Goal: Find specific fact: Find specific fact

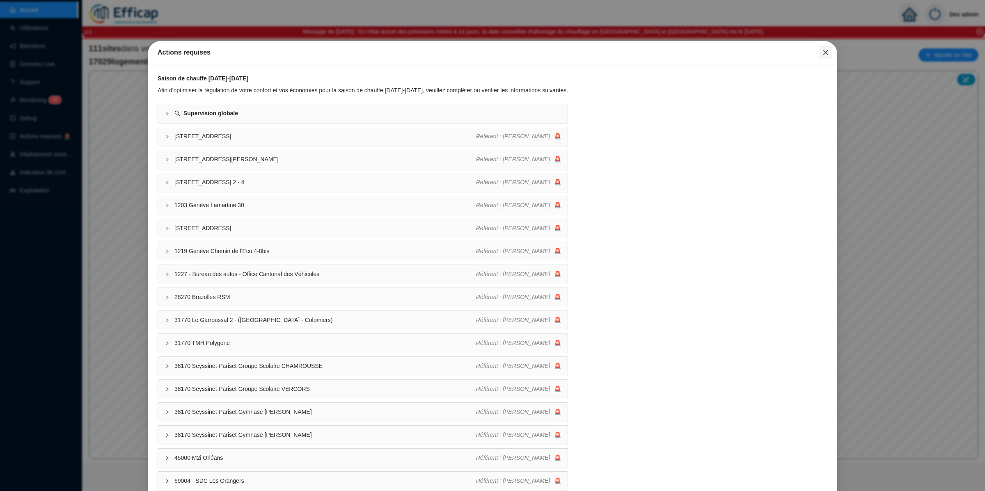
click at [819, 53] on span "Fermer" at bounding box center [825, 52] width 13 height 7
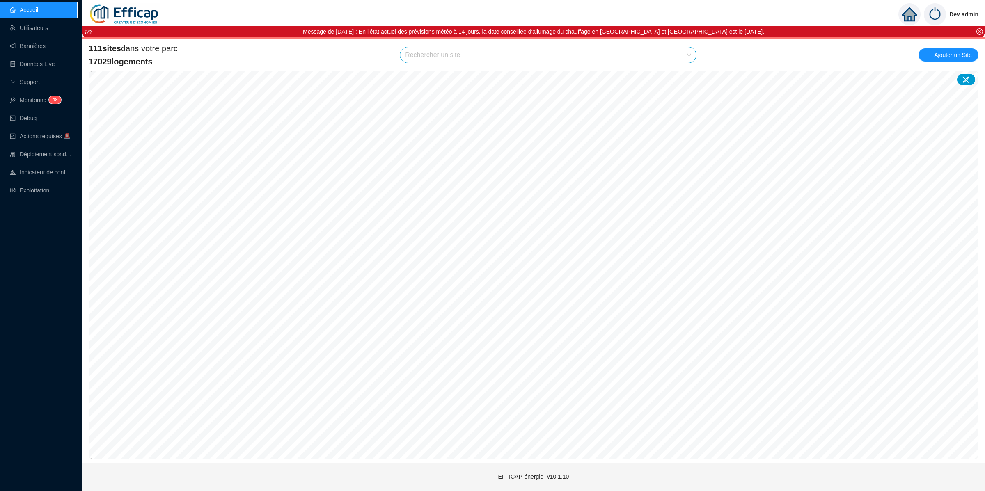
click at [641, 51] on input "search" at bounding box center [544, 55] width 279 height 16
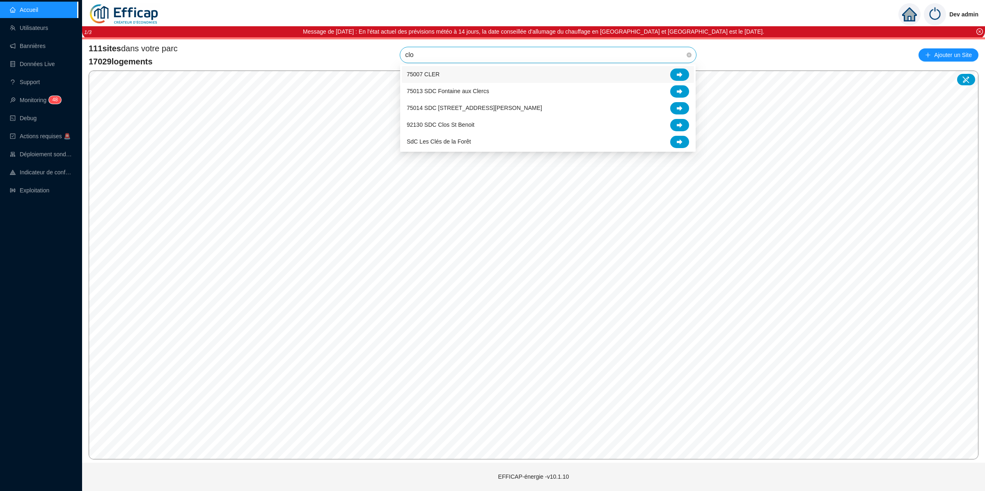
type input "clos"
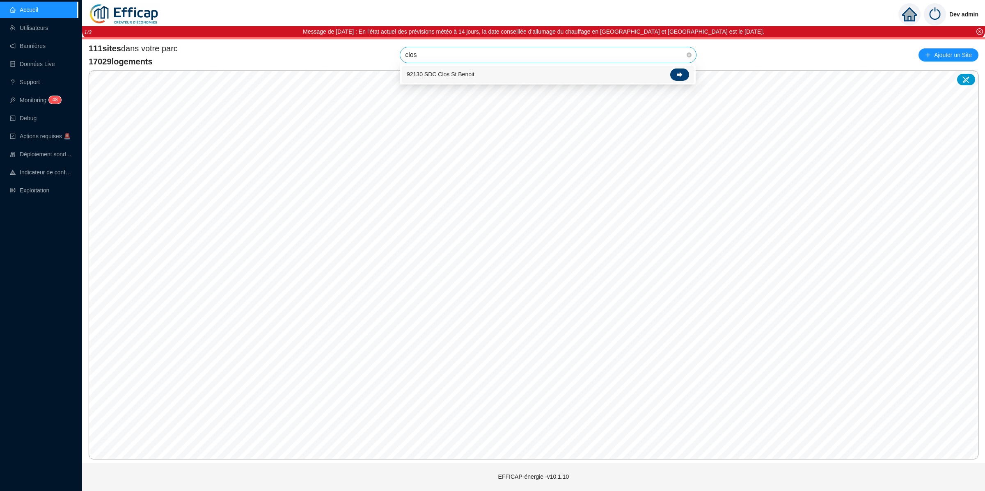
click at [680, 74] on icon at bounding box center [680, 74] width 6 height 5
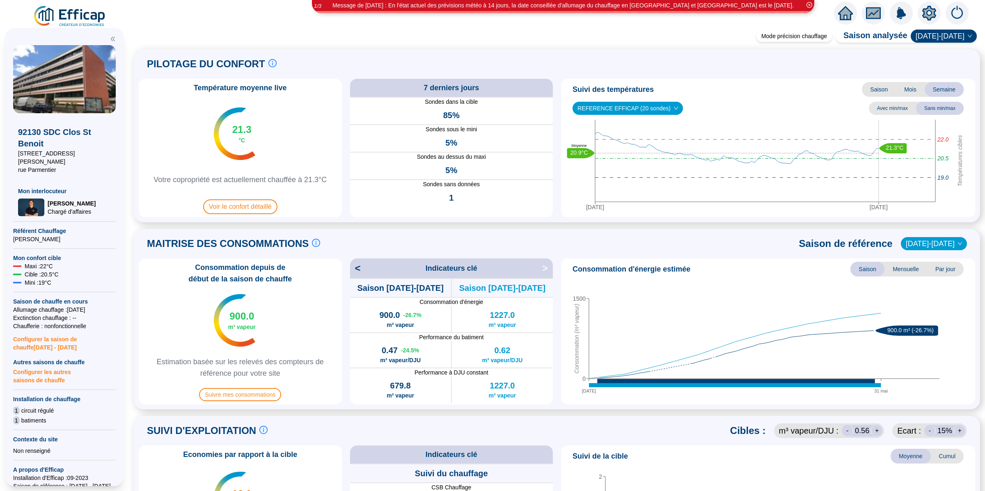
click at [933, 12] on icon "setting" at bounding box center [929, 12] width 14 height 13
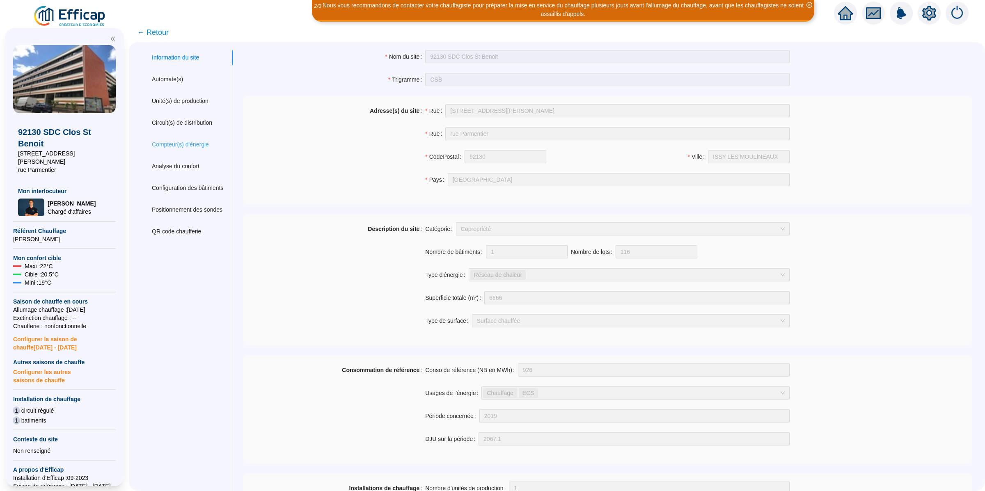
click at [220, 148] on div "Compteur(s) d'énergie" at bounding box center [187, 144] width 91 height 15
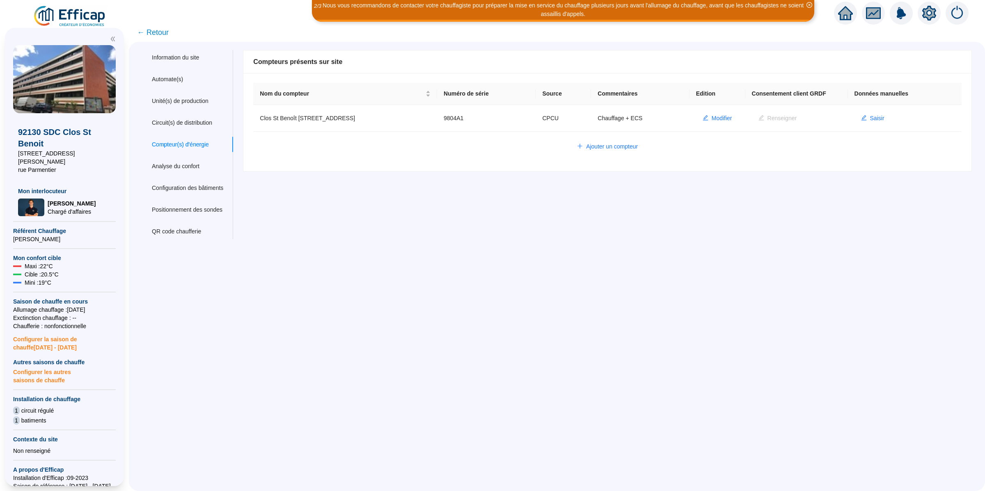
click at [204, 114] on div "Information du site Automate(s) Unité(s) de production Circuit(s) de distributi…" at bounding box center [187, 144] width 91 height 189
click at [180, 83] on div "Automate(s)" at bounding box center [167, 79] width 31 height 9
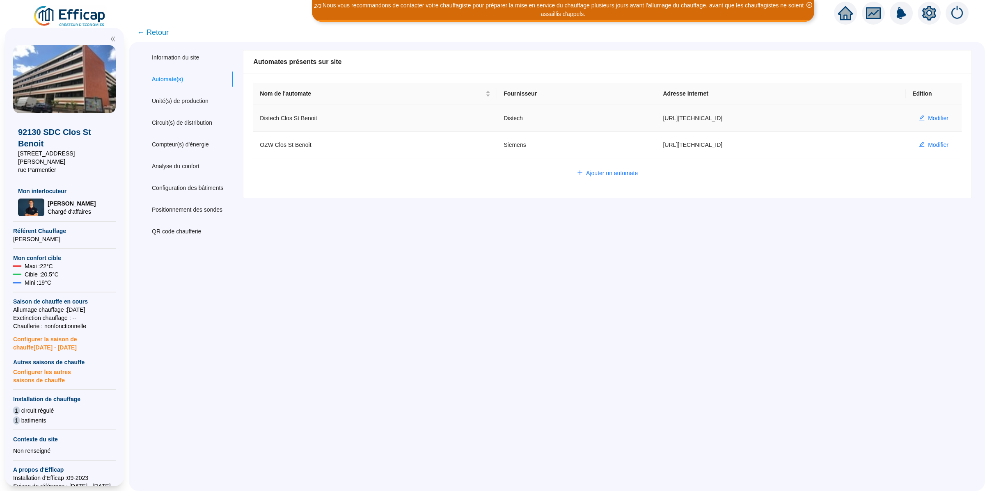
drag, startPoint x: 720, startPoint y: 116, endPoint x: 651, endPoint y: 117, distance: 69.0
click at [656, 117] on td "[URL][TECHNICAL_ID]" at bounding box center [781, 118] width 250 height 27
copy td "[URL][TECHNICAL_ID]"
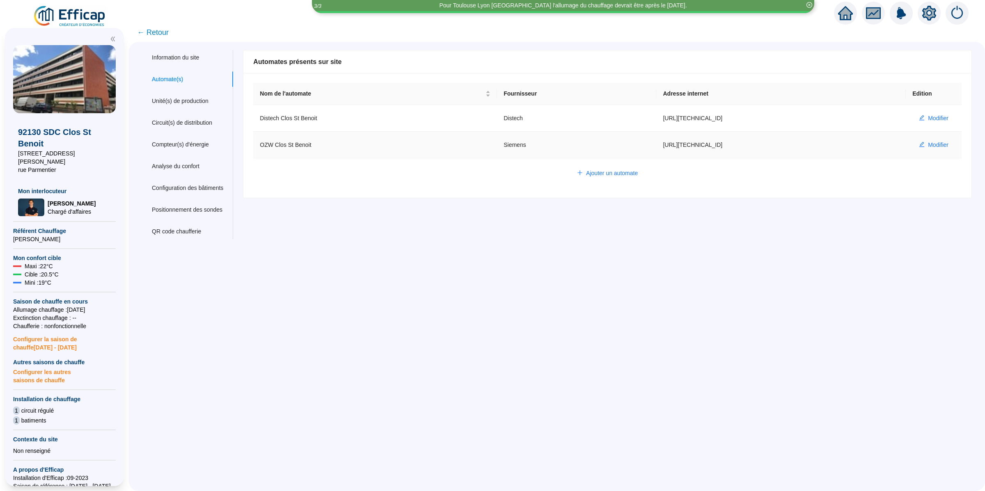
drag, startPoint x: 723, startPoint y: 147, endPoint x: 652, endPoint y: 147, distance: 71.0
click at [656, 147] on td "[URL][TECHNICAL_ID]" at bounding box center [781, 145] width 250 height 27
copy td "[URL][TECHNICAL_ID]"
click at [690, 130] on td "[URL][TECHNICAL_ID]" at bounding box center [781, 118] width 250 height 27
drag, startPoint x: 650, startPoint y: 121, endPoint x: 724, endPoint y: 121, distance: 73.5
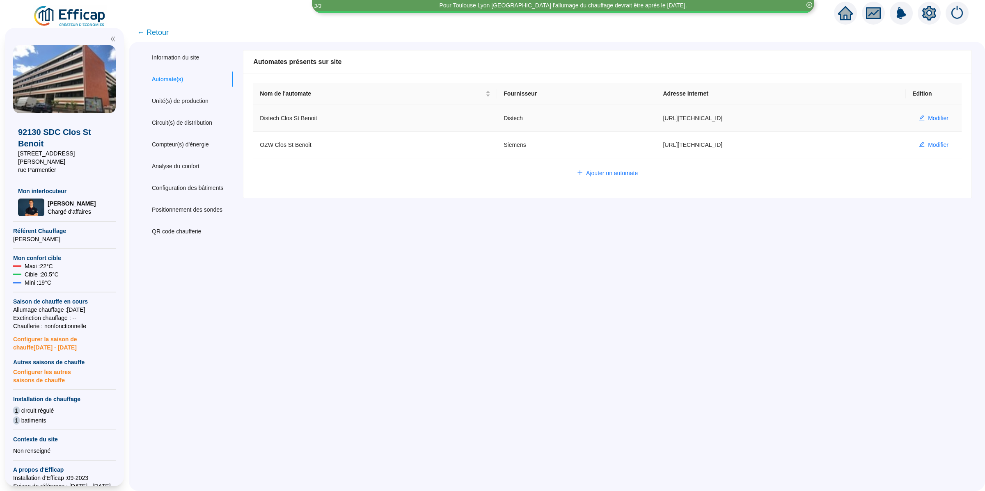
click at [724, 121] on td "[URL][TECHNICAL_ID]" at bounding box center [781, 118] width 250 height 27
copy td "[URL][TECHNICAL_ID]"
